Goal: Transaction & Acquisition: Purchase product/service

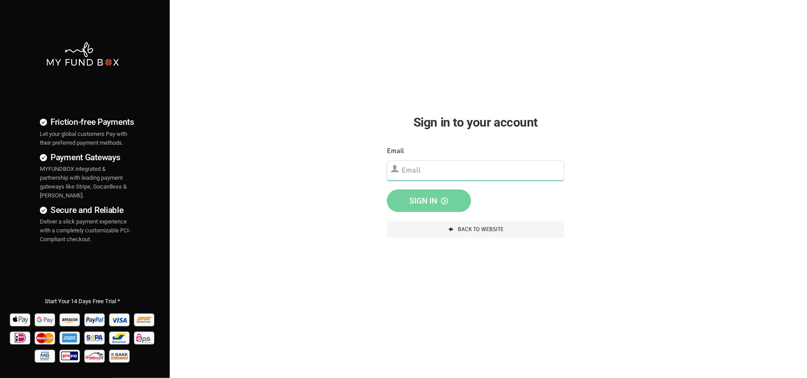
click at [477, 173] on input "text" at bounding box center [475, 170] width 177 height 20
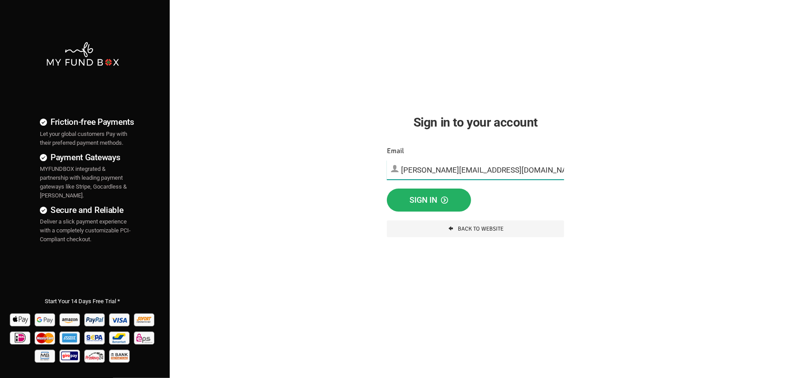
type input "thanveer.aslam@myfundbox.de"
click at [440, 208] on button "Sign in" at bounding box center [429, 200] width 84 height 23
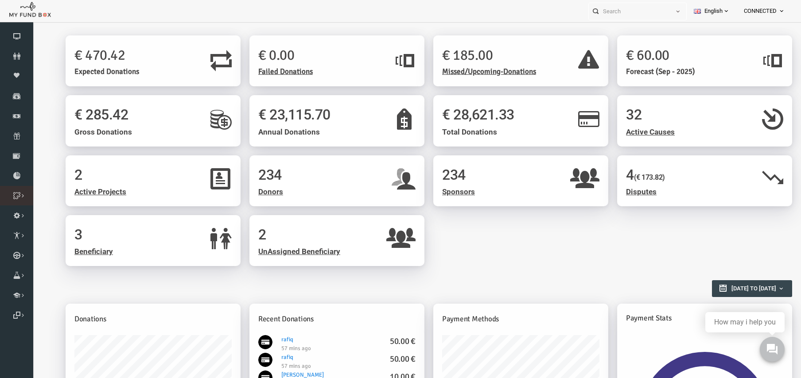
click at [0, 0] on icon at bounding box center [0, 0] width 0 height 0
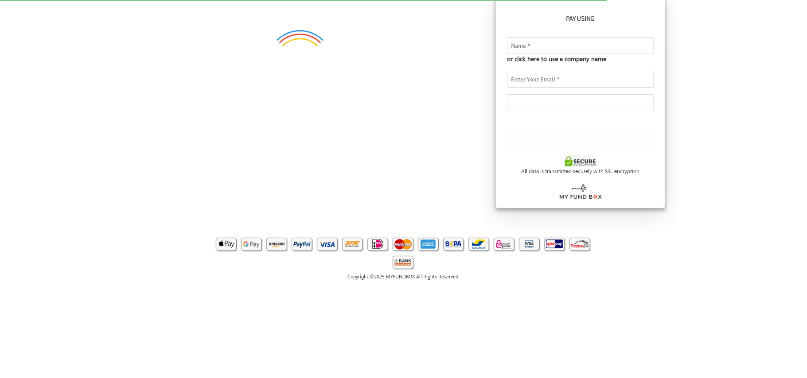
checkbox input "true"
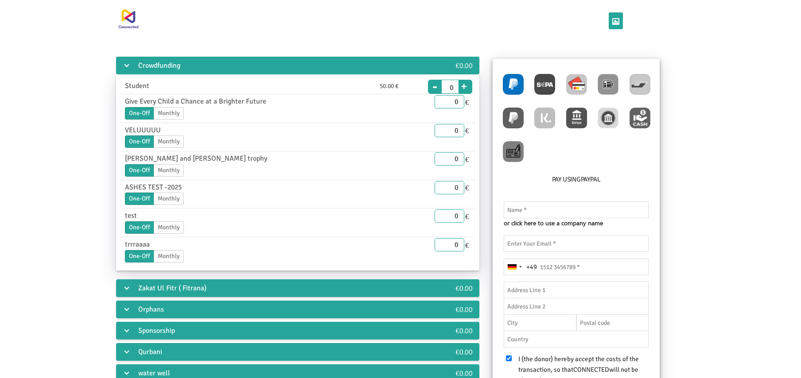
click at [581, 85] on img at bounding box center [576, 84] width 21 height 21
radio input "true"
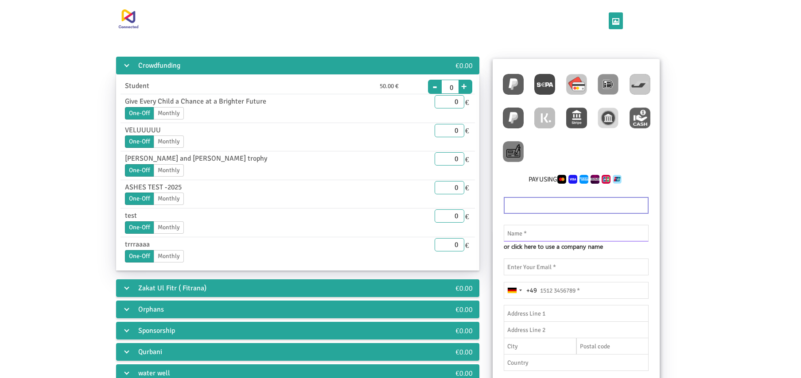
click at [530, 238] on input "text" at bounding box center [576, 233] width 145 height 17
type input "userone"
click at [548, 268] on input "email" at bounding box center [576, 267] width 145 height 17
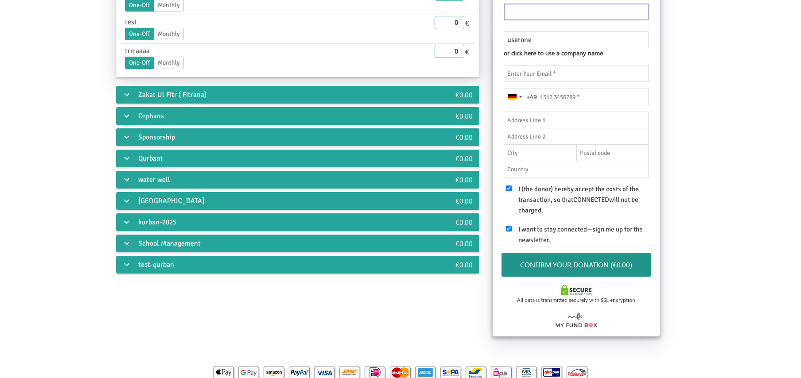
scroll to position [108, 0]
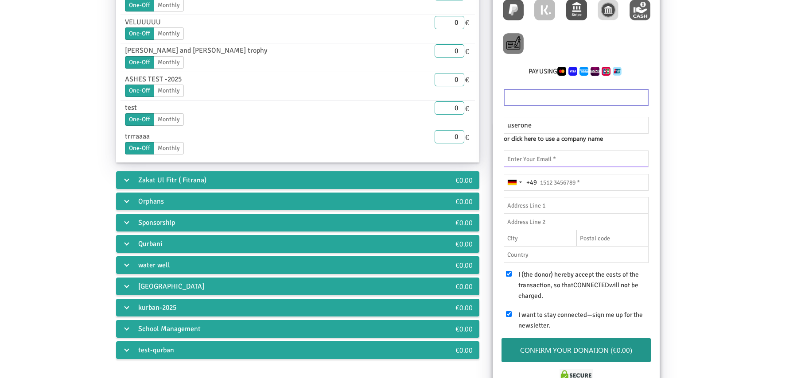
click at [544, 158] on input "email" at bounding box center [576, 159] width 145 height 17
paste input "https://fcrm.myfundbox.com/login.jsf?7/K1rgEAN7E=!&@Z410insi+D0=!&@YTcXOlTwRso="
click at [569, 186] on input "tel" at bounding box center [576, 182] width 145 height 17
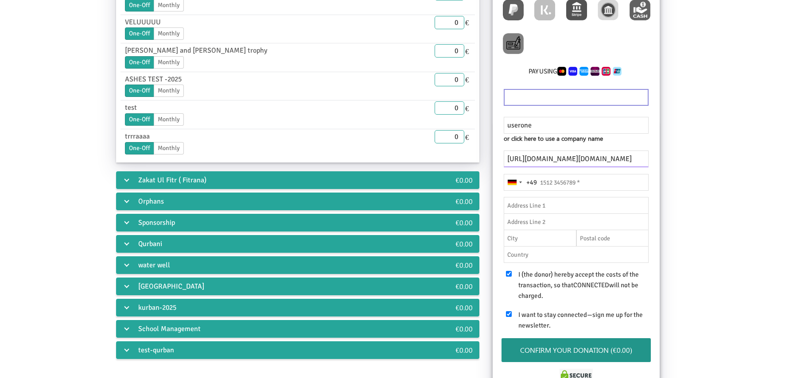
click at [638, 158] on input "https://fcrm.myfundbox.com/login.jsf?7/K1rgEAN7E=!&@Z410insi+D0=!&@YTcXOlTwRso=" at bounding box center [576, 159] width 145 height 17
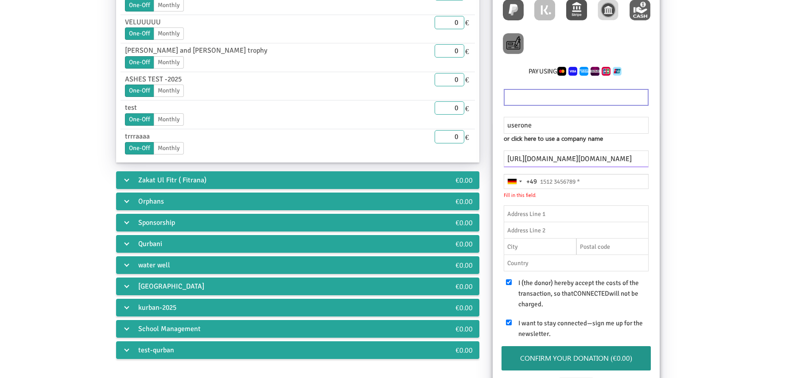
paste input "jelepol504@cronack.com"
type input "jelepol504@cronack.com"
click at [555, 176] on input "tel" at bounding box center [576, 181] width 145 height 15
click at [567, 181] on input "tel" at bounding box center [576, 181] width 145 height 15
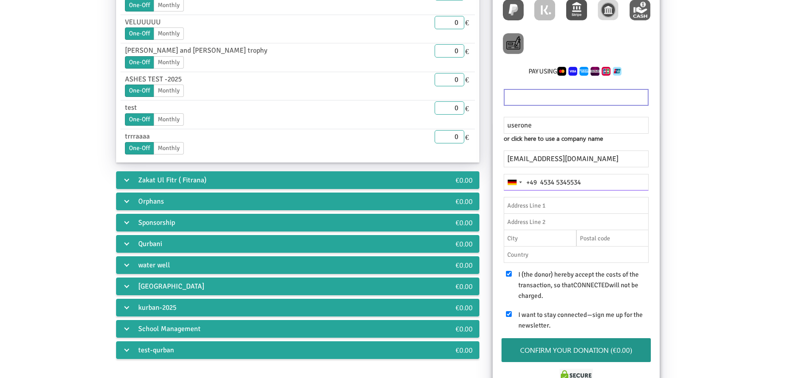
type input "4534 5345534"
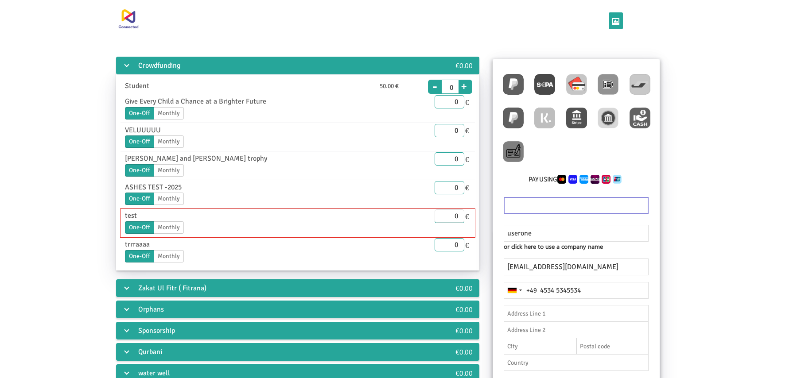
click at [459, 218] on input "0" at bounding box center [449, 215] width 30 height 13
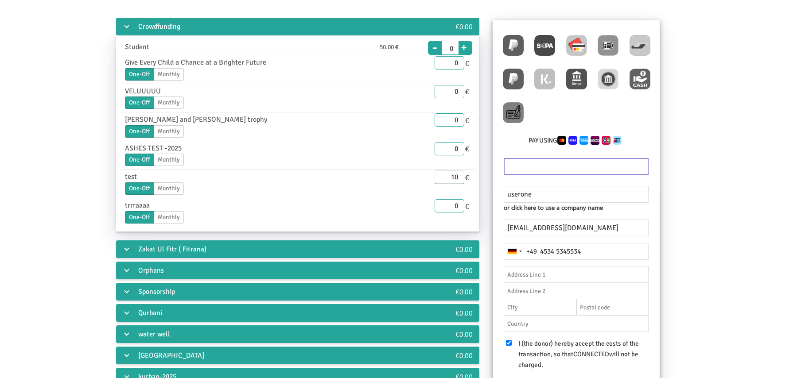
scroll to position [59, 0]
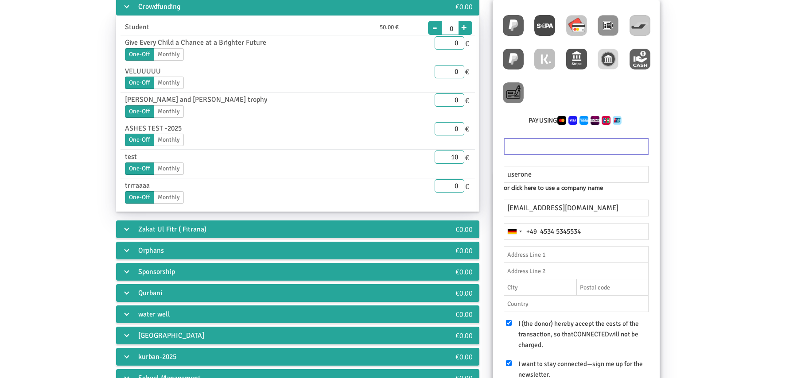
click at [138, 229] on div "Zakat Ul Fitr ( Fitrana)" at bounding box center [269, 230] width 306 height 18
type input "10.00"
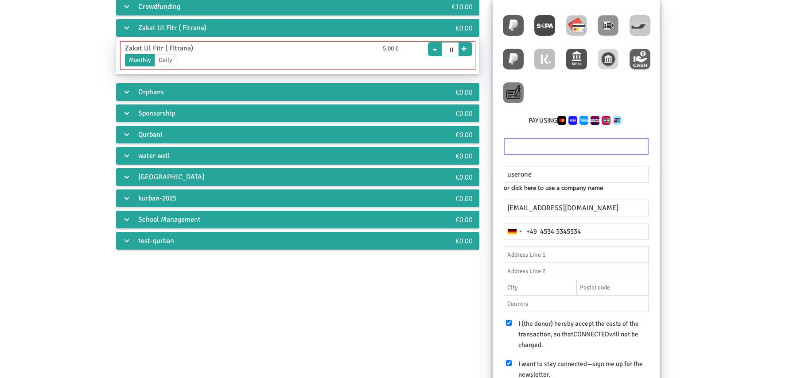
click at [465, 48] on button "+" at bounding box center [463, 47] width 11 height 12
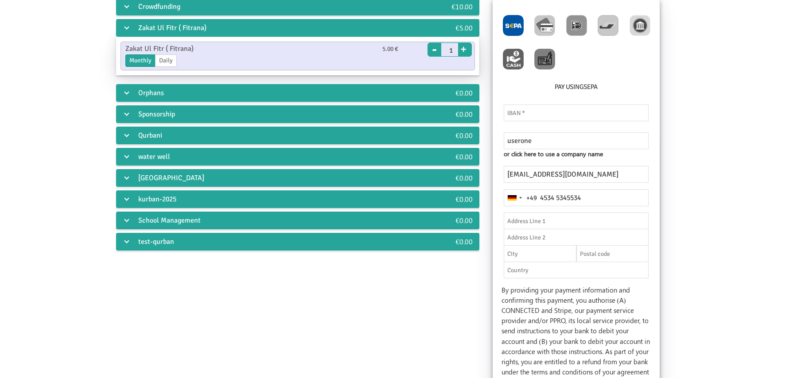
click at [465, 49] on button "+" at bounding box center [463, 48] width 11 height 12
type input "2"
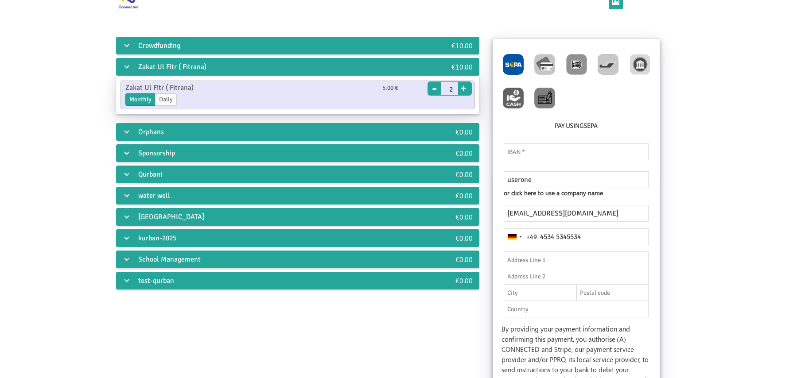
scroll to position [0, 0]
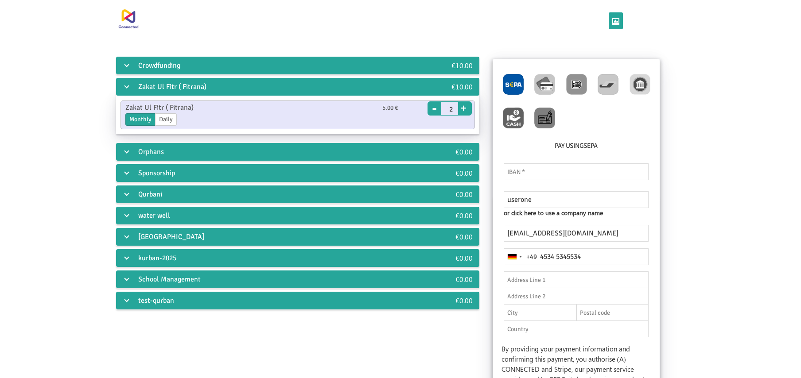
click at [730, 176] on div "Crowdfunding €10.00 Student 50.00 € End Date 11.08.2025 Please enter a valid da…" at bounding box center [400, 354] width 753 height 599
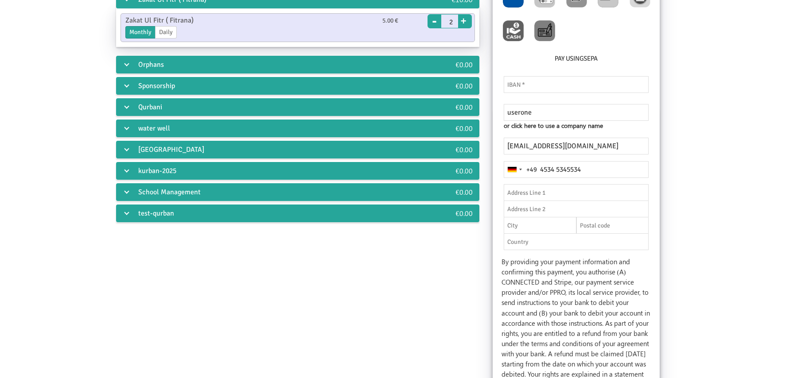
scroll to position [236, 0]
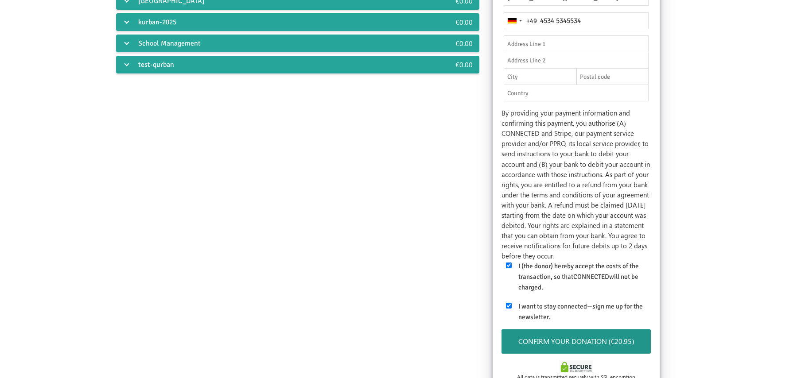
click at [618, 344] on button "Confirm your donation (€20.95)" at bounding box center [576, 342] width 150 height 24
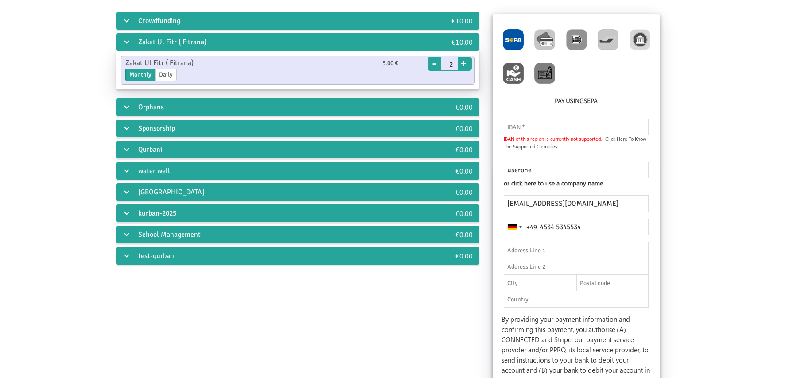
scroll to position [0, 0]
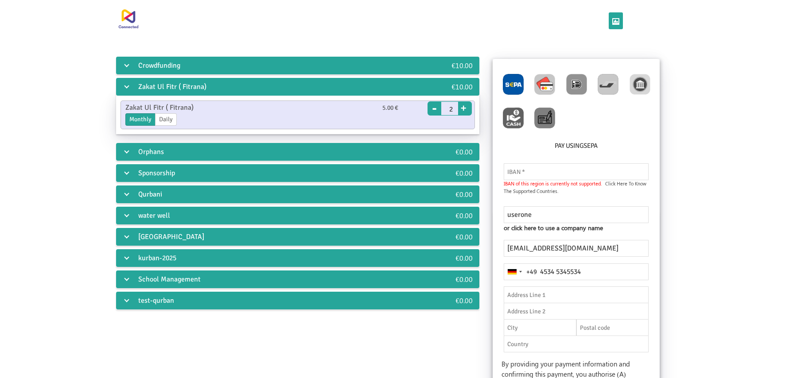
click at [548, 77] on img at bounding box center [544, 84] width 21 height 21
radio input "true"
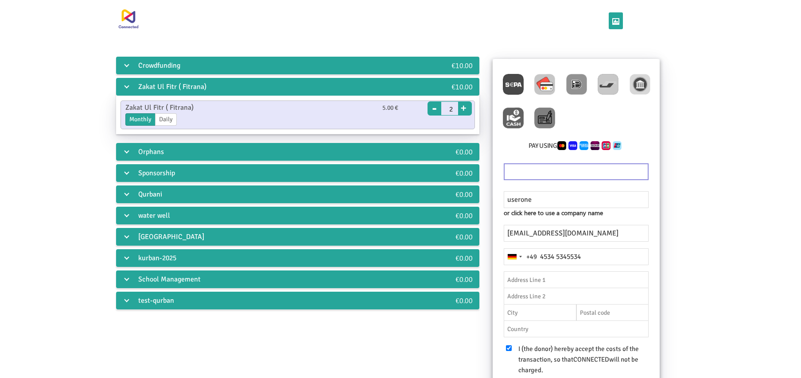
scroll to position [192, 0]
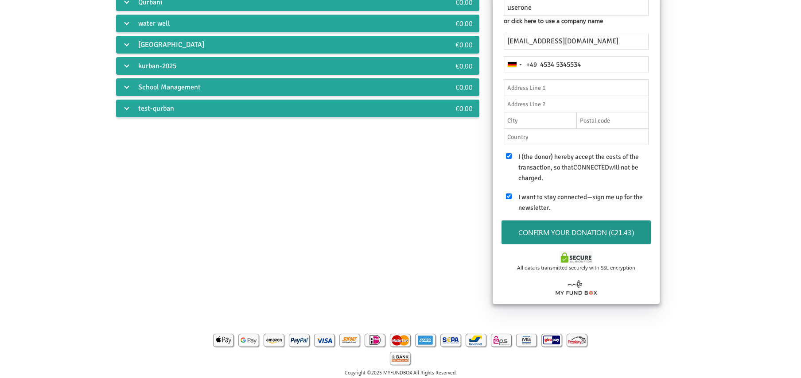
click at [622, 233] on button "Confirm your donation (€21.43)" at bounding box center [576, 233] width 150 height 24
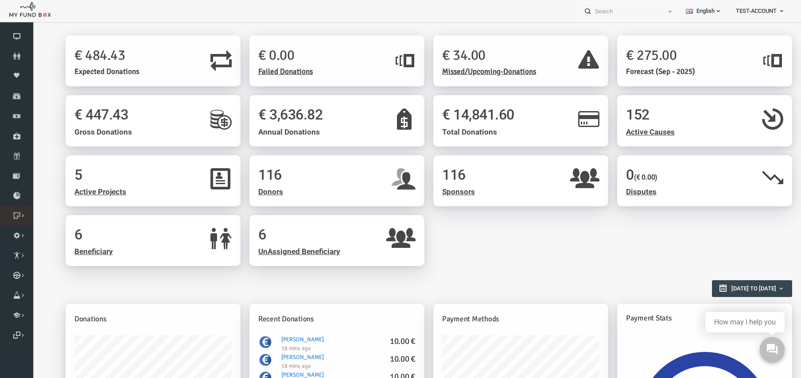
click at [0, 0] on icon at bounding box center [0, 0] width 0 height 0
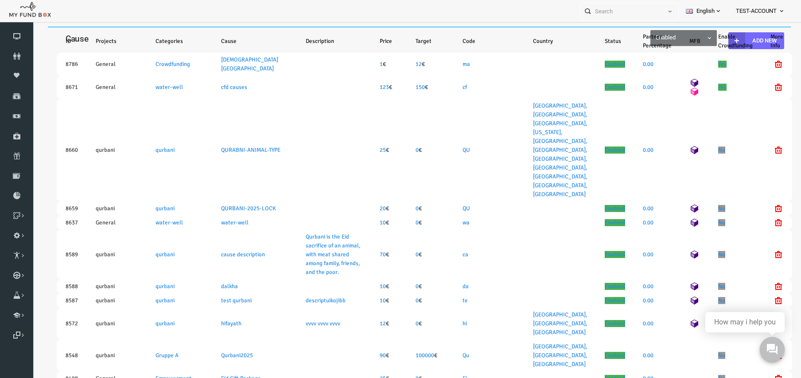
select select "100"
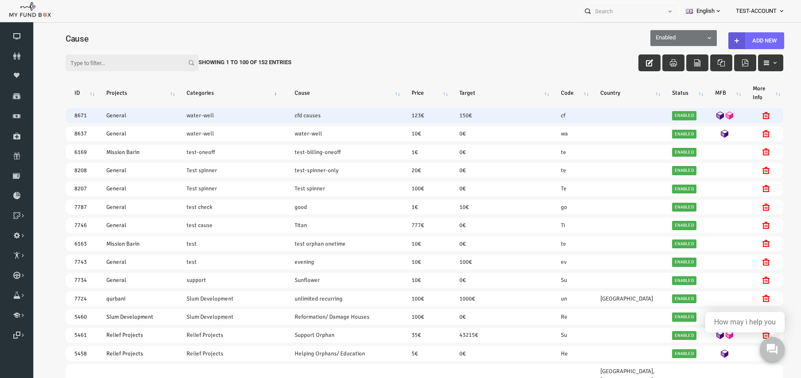
click at [700, 115] on icon at bounding box center [704, 116] width 8 height 8
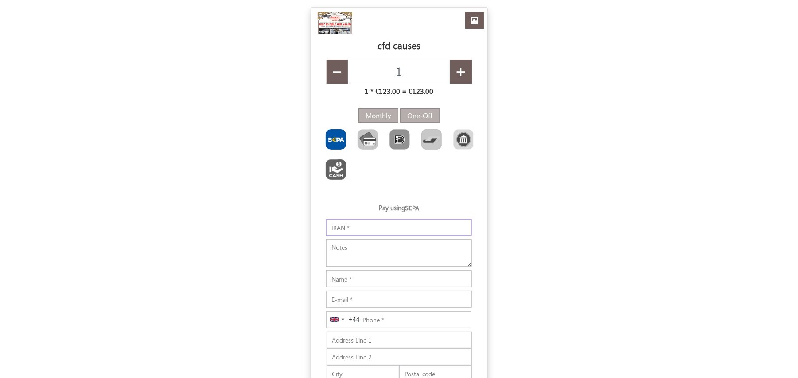
click at [365, 234] on input "IBAN" at bounding box center [399, 227] width 146 height 17
click at [376, 134] on img "Toolbar with button groups" at bounding box center [367, 139] width 20 height 20
click at [363, 134] on input "Toolbar with button groups" at bounding box center [360, 132] width 6 height 6
type input "€125.10"
radio input "true"
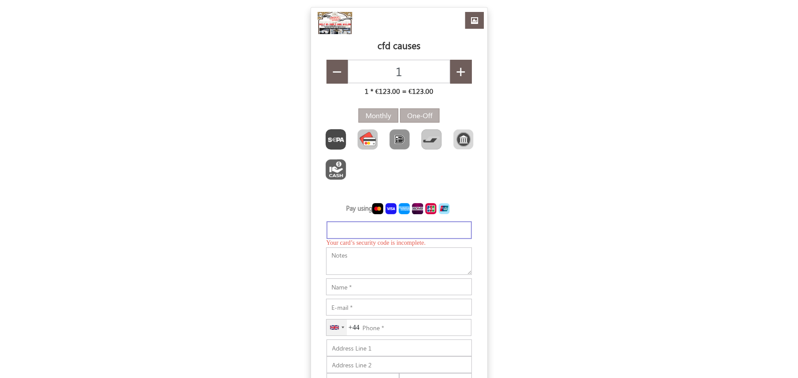
type input "€126.82"
click at [365, 286] on input "Notes" at bounding box center [399, 284] width 146 height 17
paste input "jelepol504@cronack.com"
type input "jelepol504@cronack.com"
drag, startPoint x: 419, startPoint y: 281, endPoint x: 0, endPoint y: 225, distance: 422.2
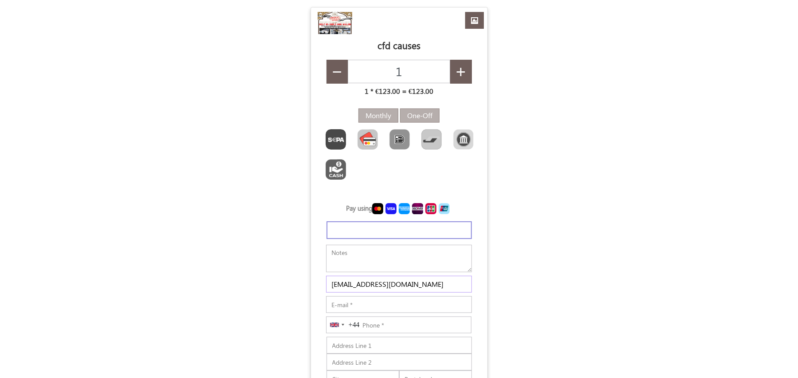
click at [0, 225] on form "USD GBP EUR EN ES NL Customize Your Donation box × #6f5e5b ▼ Change Accordion S…" at bounding box center [399, 279] width 798 height 544
click at [351, 306] on input "E-mail" at bounding box center [399, 304] width 146 height 17
paste input "jelepol504@cronack.com"
type input "jelepol504@cronack.com"
click at [345, 288] on input "Notes" at bounding box center [399, 284] width 146 height 17
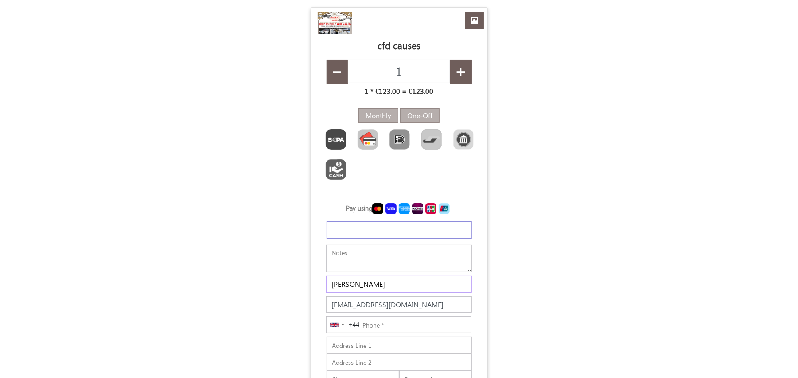
type input "jackson"
click at [530, 275] on form "USD GBP EUR EN ES NL Customize Your Donation box × #6f5e5b ▼ Change Accordion S…" at bounding box center [399, 279] width 798 height 544
click at [400, 329] on input "Phone" at bounding box center [398, 325] width 145 height 17
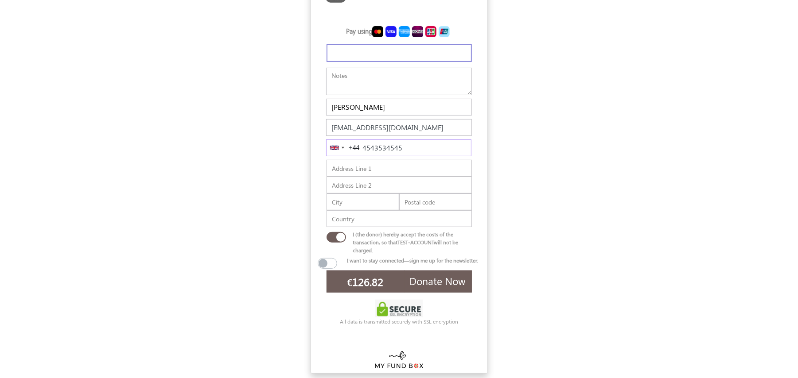
type input "4543534545"
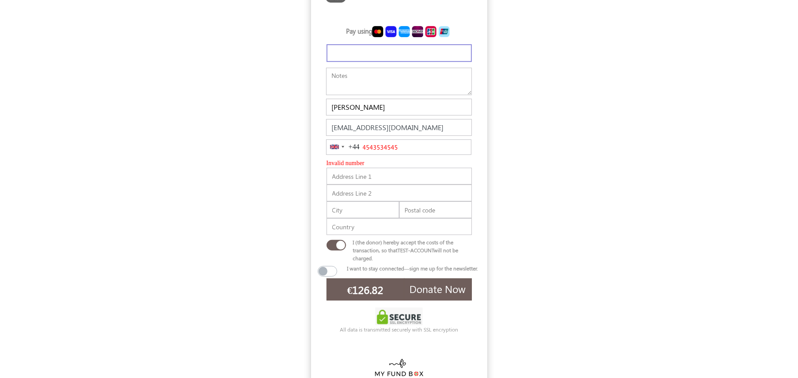
click at [442, 280] on button "Donate Now" at bounding box center [438, 290] width 68 height 22
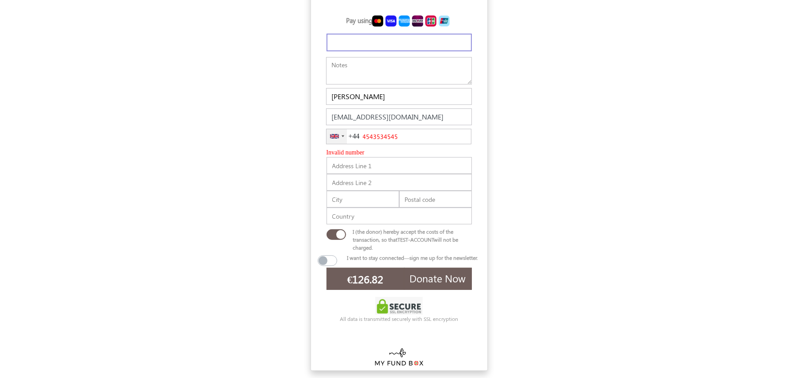
click at [335, 134] on div "United Kingdom +44" at bounding box center [336, 136] width 20 height 15
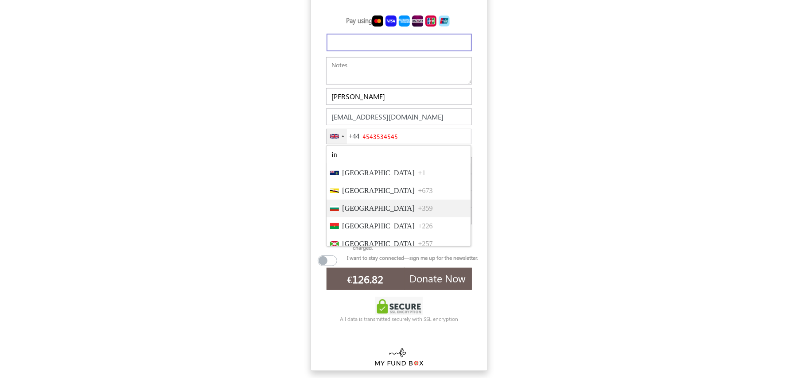
scroll to position [0, 0]
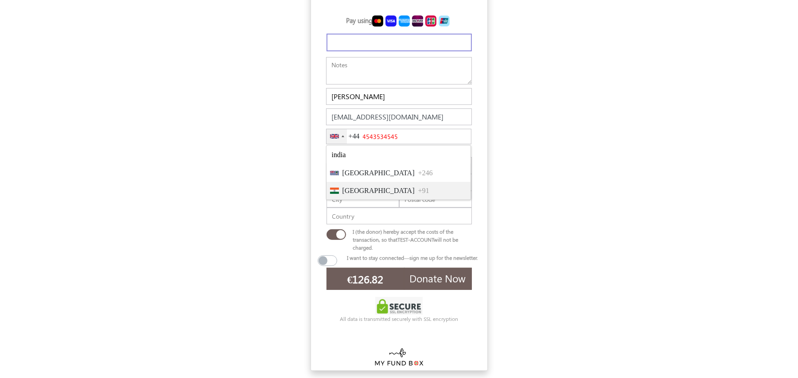
type input "india"
click at [346, 193] on span "India" at bounding box center [378, 191] width 72 height 11
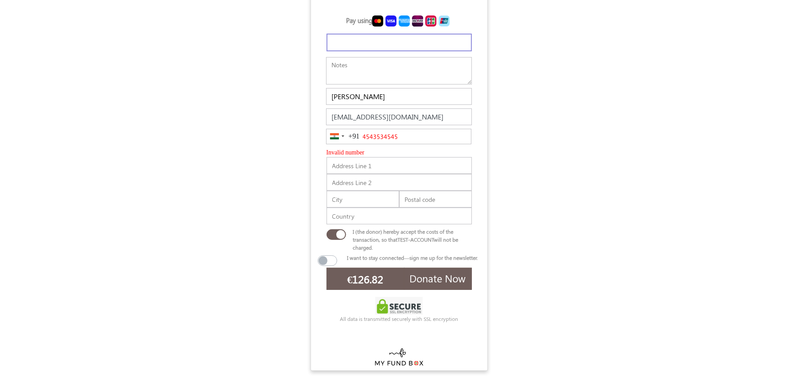
click at [550, 145] on form "USD GBP EUR EN ES NL Customize Your Donation box × #6f5e5b ▼ Change Accordion S…" at bounding box center [399, 95] width 798 height 552
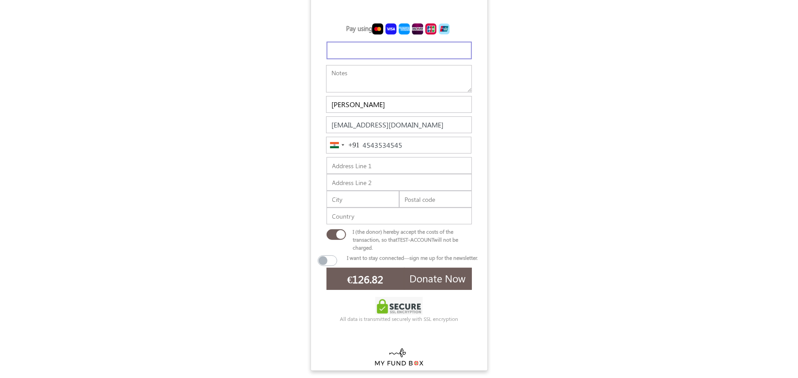
scroll to position [181, 0]
click at [393, 143] on input "4543534545" at bounding box center [398, 145] width 145 height 17
drag, startPoint x: 415, startPoint y: 146, endPoint x: 346, endPoint y: 144, distance: 69.1
click at [346, 144] on div "India +91 +91 india 2 results found British Indian Ocean Territory +246 India +…" at bounding box center [398, 145] width 145 height 17
type input "354 354 3535"
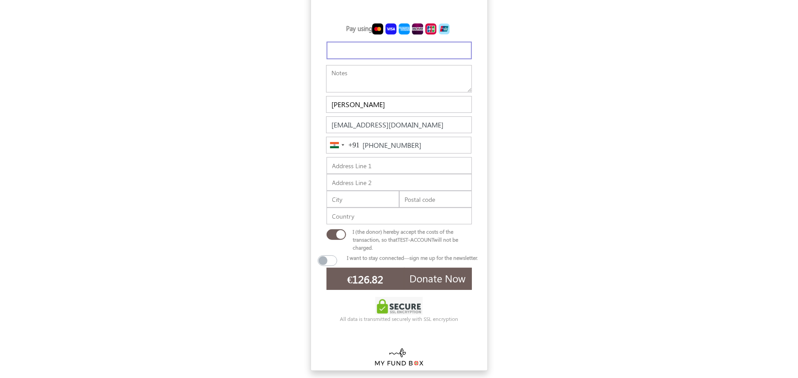
click at [443, 281] on span "Donate Now" at bounding box center [438, 278] width 56 height 14
